Goal: Task Accomplishment & Management: Use online tool/utility

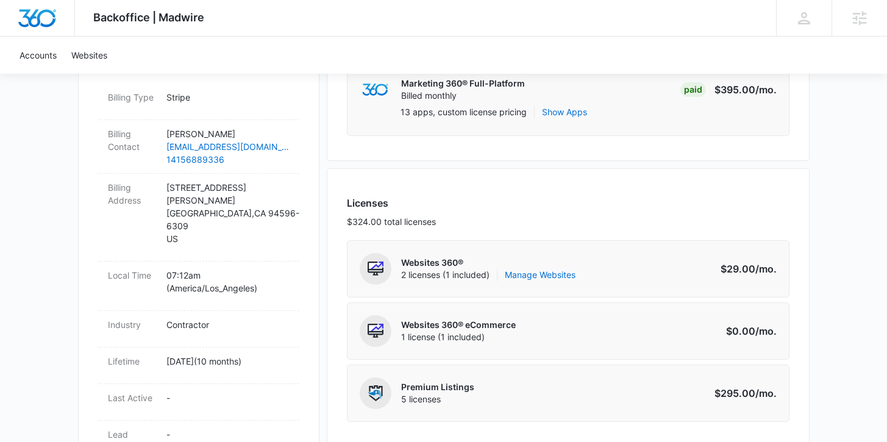
scroll to position [394, 0]
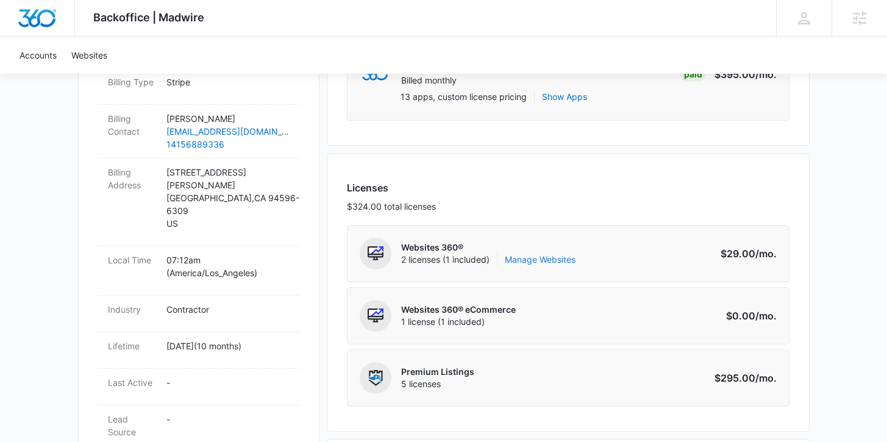
click at [544, 258] on link "Manage Websites" at bounding box center [540, 260] width 71 height 12
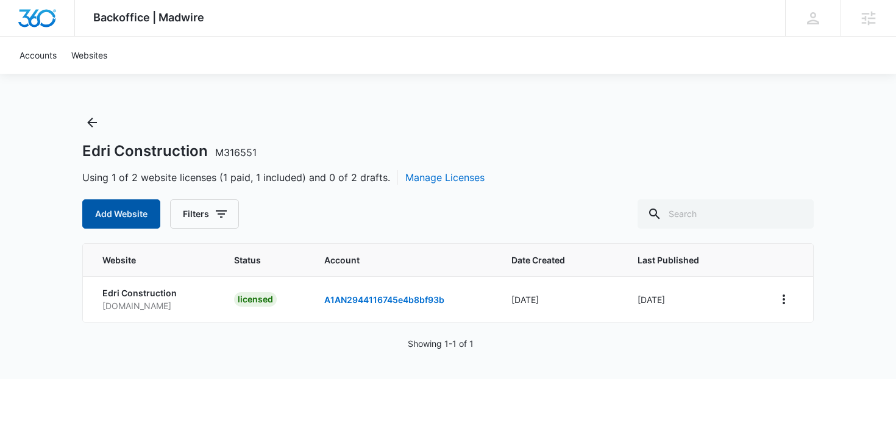
click at [103, 215] on button "Add Website" at bounding box center [121, 213] width 78 height 29
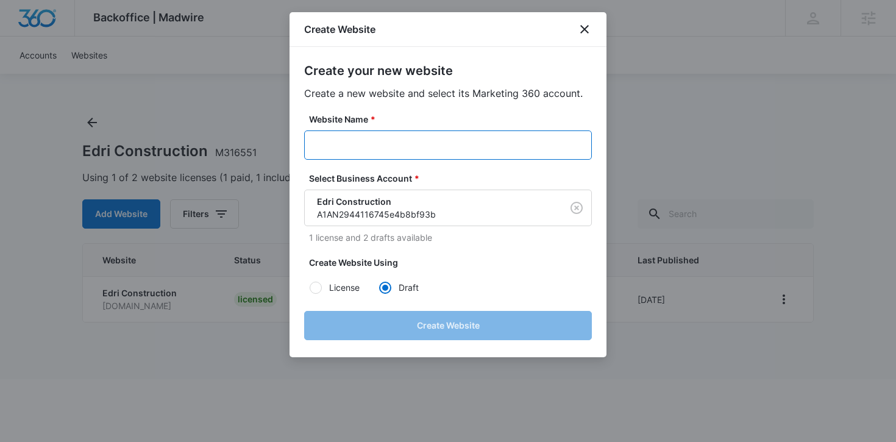
click at [353, 138] on input "Website Name *" at bounding box center [448, 144] width 288 height 29
paste input "M316551"
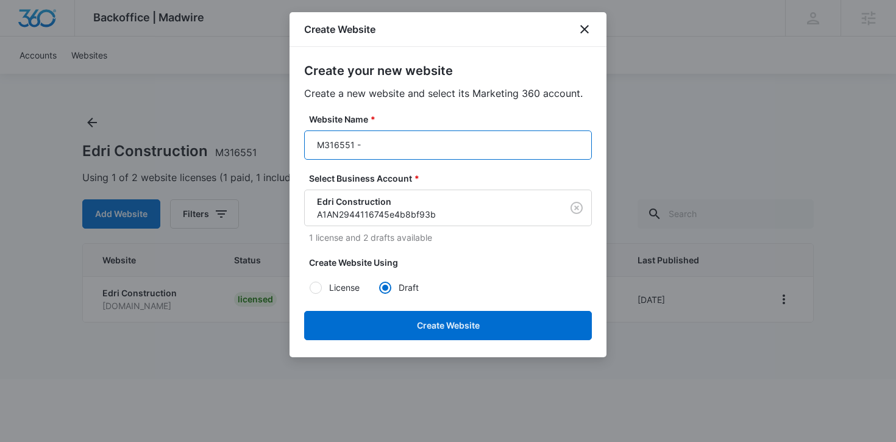
paste input "Showroom 707"
click at [361, 146] on input "M316551 -Showroom 707" at bounding box center [448, 144] width 288 height 29
drag, startPoint x: 452, startPoint y: 144, endPoint x: 296, endPoint y: 142, distance: 155.4
click at [296, 142] on div "Create your new website Create a new website and select its Marketing 360 accou…" at bounding box center [447, 202] width 317 height 310
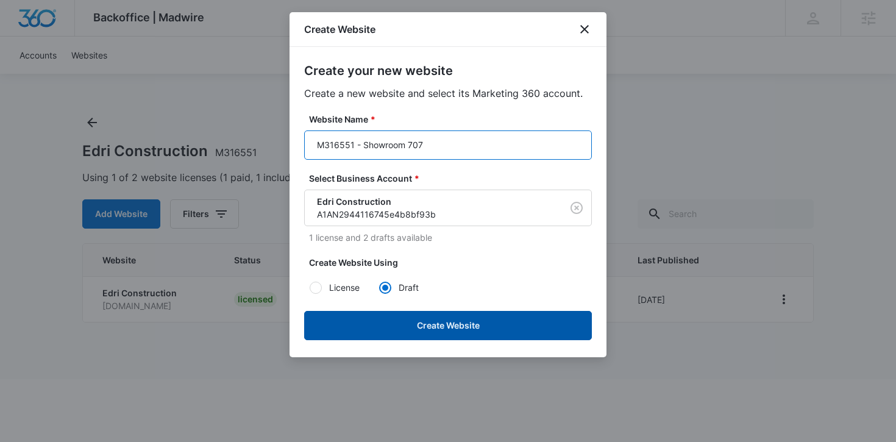
type input "M316551 - Showroom 707"
click at [475, 324] on button "Create Website" at bounding box center [448, 325] width 288 height 29
